Goal: Task Accomplishment & Management: Manage account settings

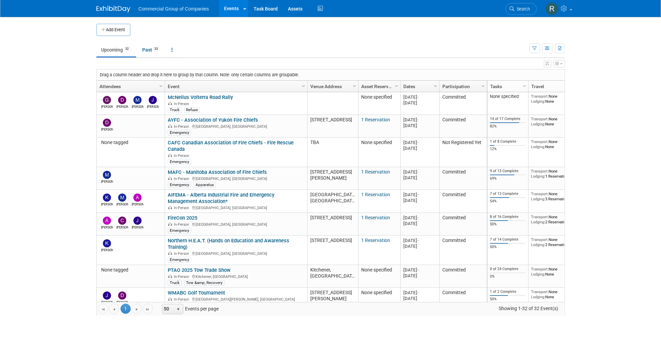
scroll to position [358, 0]
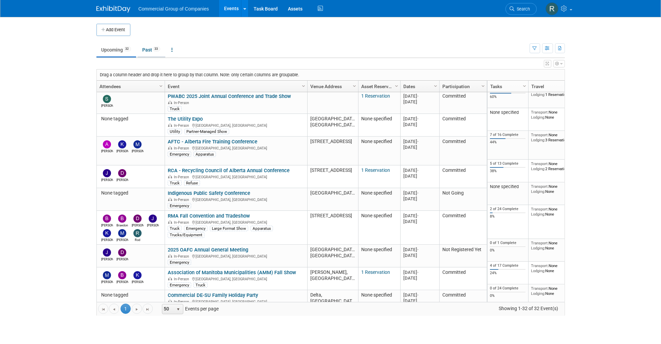
click at [156, 50] on span "33" at bounding box center [156, 48] width 7 height 5
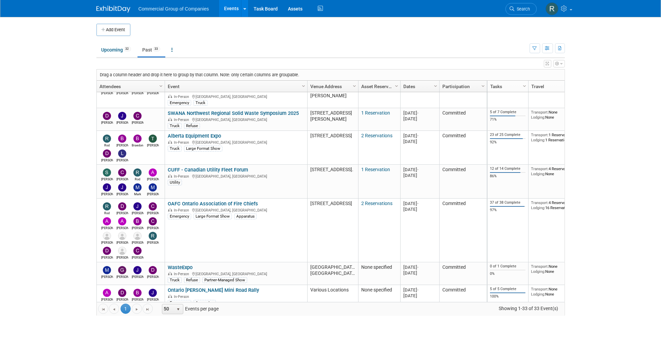
scroll to position [518, 0]
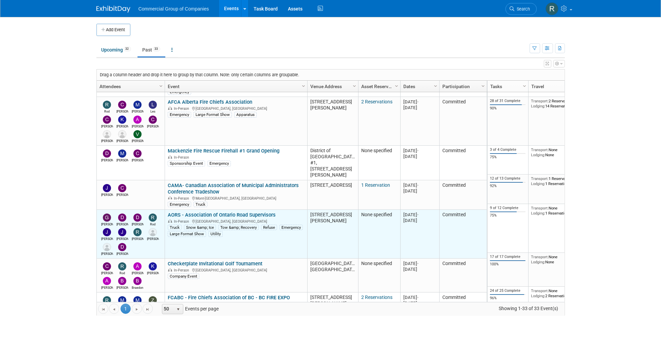
click at [213, 212] on link "AORS - Association of Ontario Road Supervisors" at bounding box center [222, 215] width 108 height 6
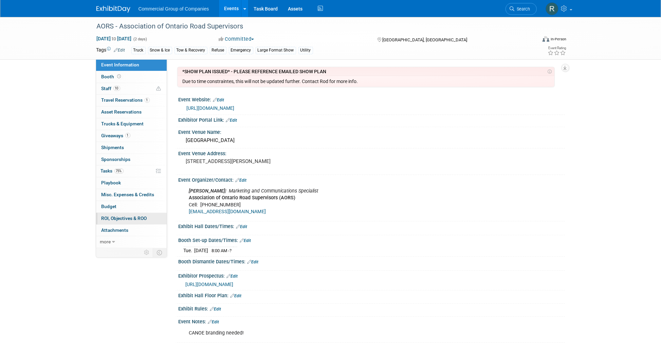
click at [133, 218] on span "ROI, Objectives & ROO 0" at bounding box center [123, 218] width 45 height 5
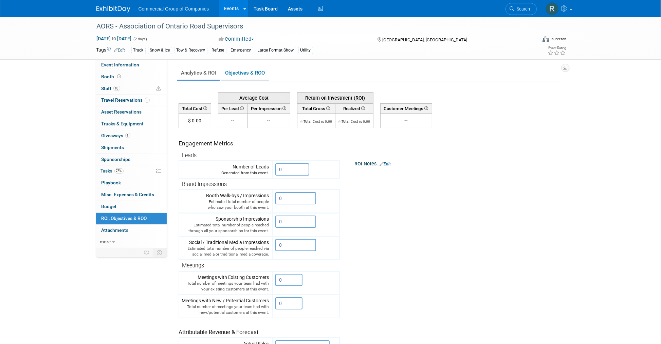
click at [249, 75] on link "Objectives & ROO 0" at bounding box center [245, 73] width 48 height 13
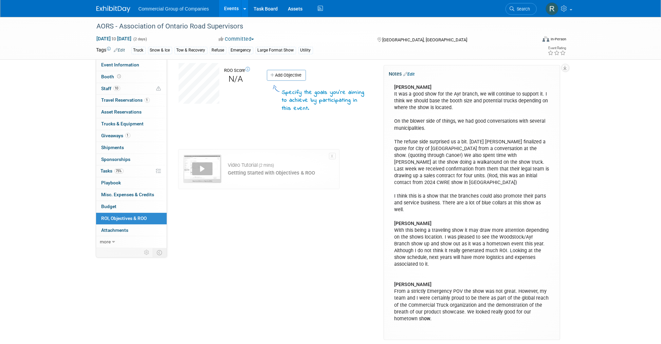
scroll to position [81, 0]
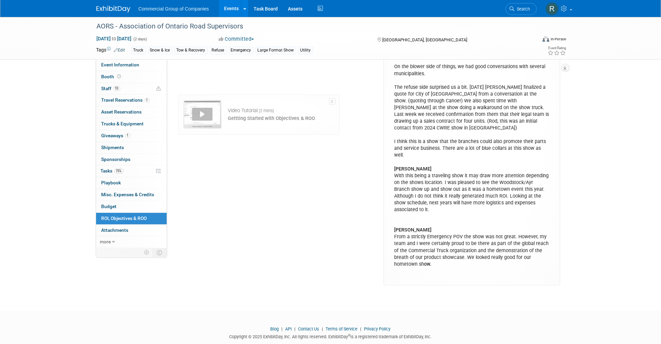
click at [444, 253] on div "DALE It was a good show for the Ayr branch, we will continue to support it. I t…" at bounding box center [472, 152] width 164 height 252
click at [435, 252] on div "DALE It was a good show for the Ayr branch, we will continue to support it. I t…" at bounding box center [472, 152] width 164 height 252
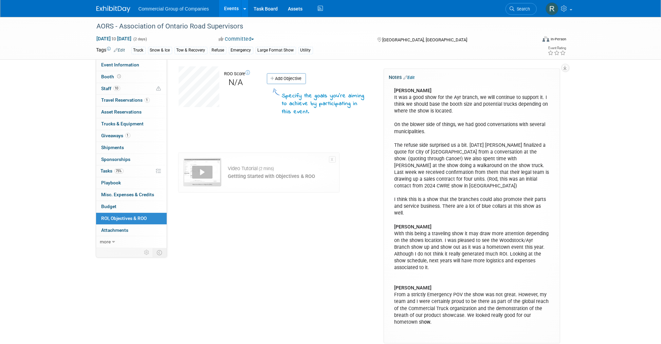
scroll to position [0, 0]
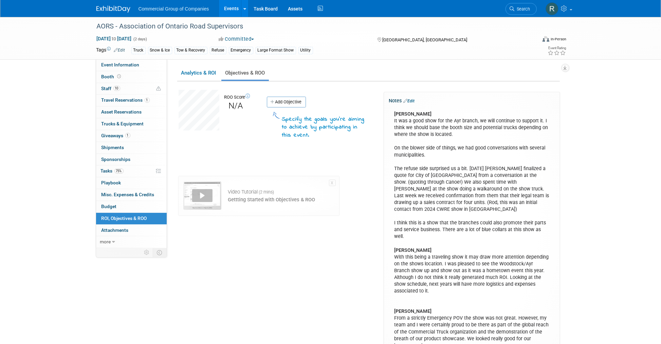
click at [409, 101] on link "Edit" at bounding box center [408, 101] width 11 height 5
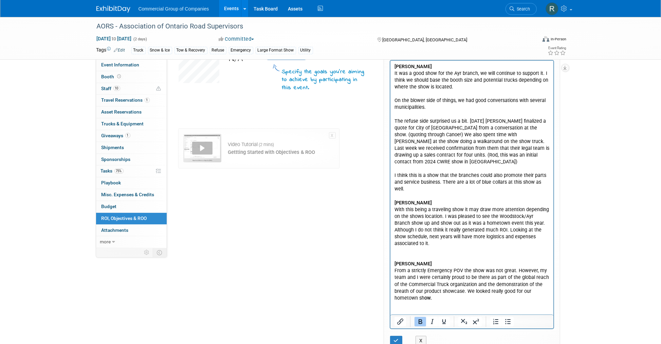
scroll to position [133, 0]
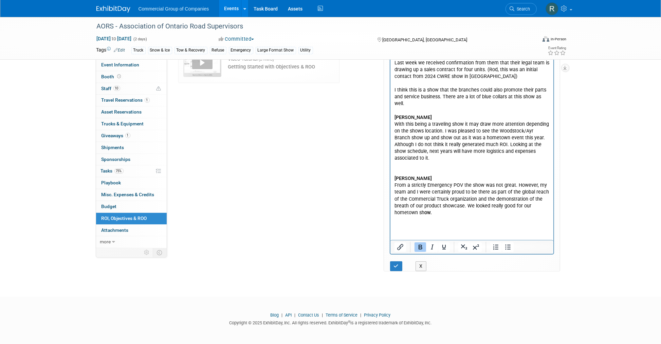
click at [445, 215] on p "DALE It was a good show for the Ayr branch, we will continue to support it. I t…" at bounding box center [471, 100] width 155 height 245
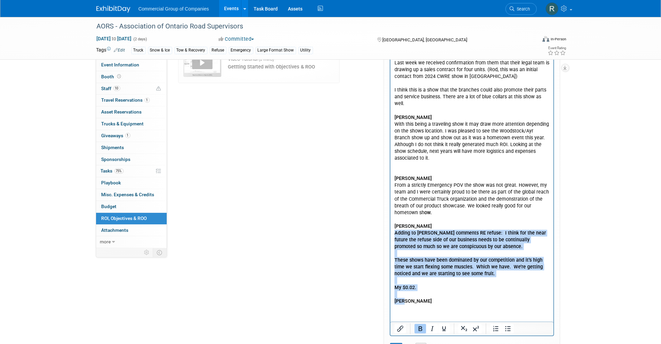
drag, startPoint x: 413, startPoint y: 299, endPoint x: 377, endPoint y: 235, distance: 73.7
click at [390, 235] on html "DALE It was a good show for the Ayr branch, we will continue to support it. I t…" at bounding box center [471, 140] width 163 height 330
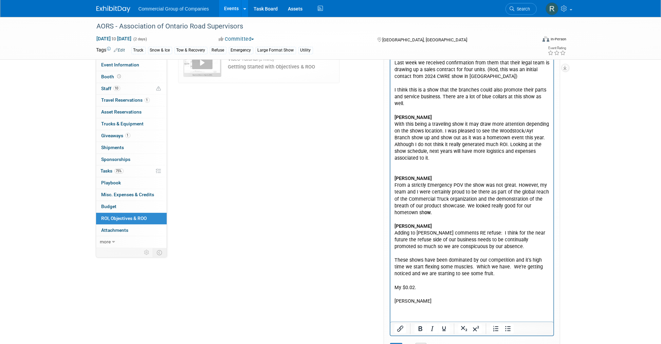
click at [422, 301] on p "Adding to Dales comments RE refuse: I think for the near future the refuse side…" at bounding box center [471, 267] width 155 height 75
drag, startPoint x: 413, startPoint y: 306, endPoint x: 394, endPoint y: 281, distance: 32.0
click at [394, 281] on html "DALE It was a good show for the Ayr branch, we will continue to support it. I t…" at bounding box center [471, 140] width 163 height 330
drag, startPoint x: 415, startPoint y: 304, endPoint x: 395, endPoint y: 279, distance: 31.4
click at [395, 279] on p "Adding to Dales comments RE refuse: I think for the near future the refuse side…" at bounding box center [471, 267] width 155 height 75
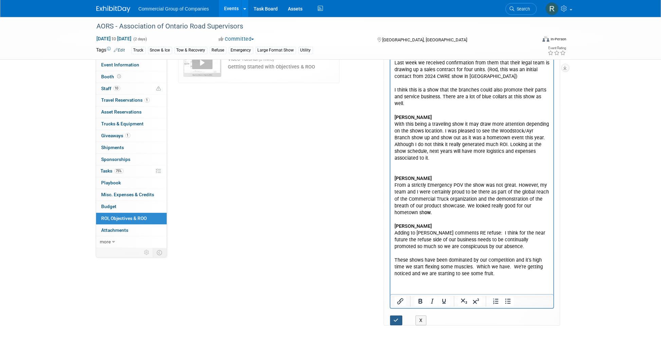
click at [396, 317] on button "button" at bounding box center [396, 321] width 13 height 10
